Goal: Information Seeking & Learning: Learn about a topic

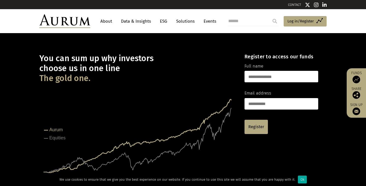
click at [264, 21] on input "search" at bounding box center [253, 21] width 51 height 10
type input "**********"
click at [270, 16] on input "submit" at bounding box center [275, 21] width 10 height 10
click at [128, 20] on link "Data & Insights" at bounding box center [135, 21] width 35 height 9
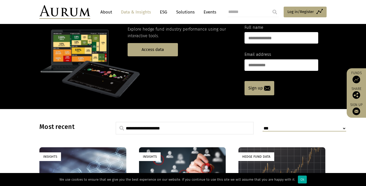
scroll to position [35, 0]
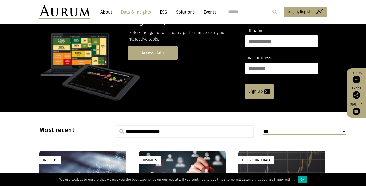
click at [163, 50] on link "Access data" at bounding box center [153, 52] width 50 height 13
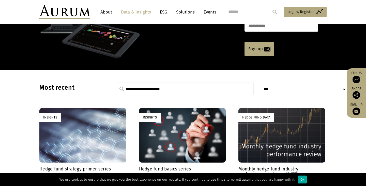
scroll to position [98, 0]
